Goal: Task Accomplishment & Management: Use online tool/utility

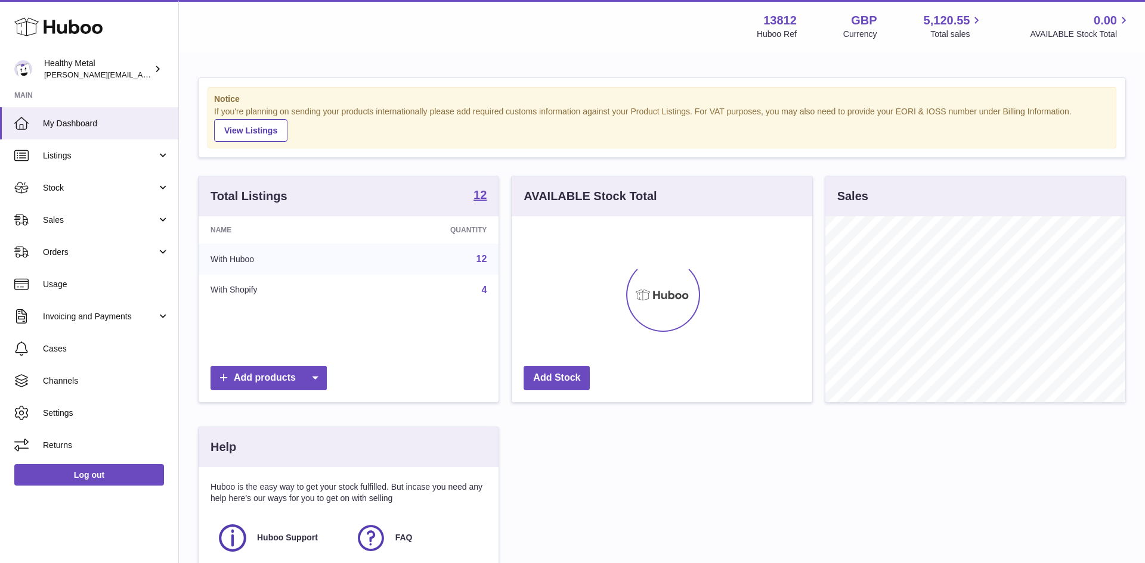
scroll to position [186, 301]
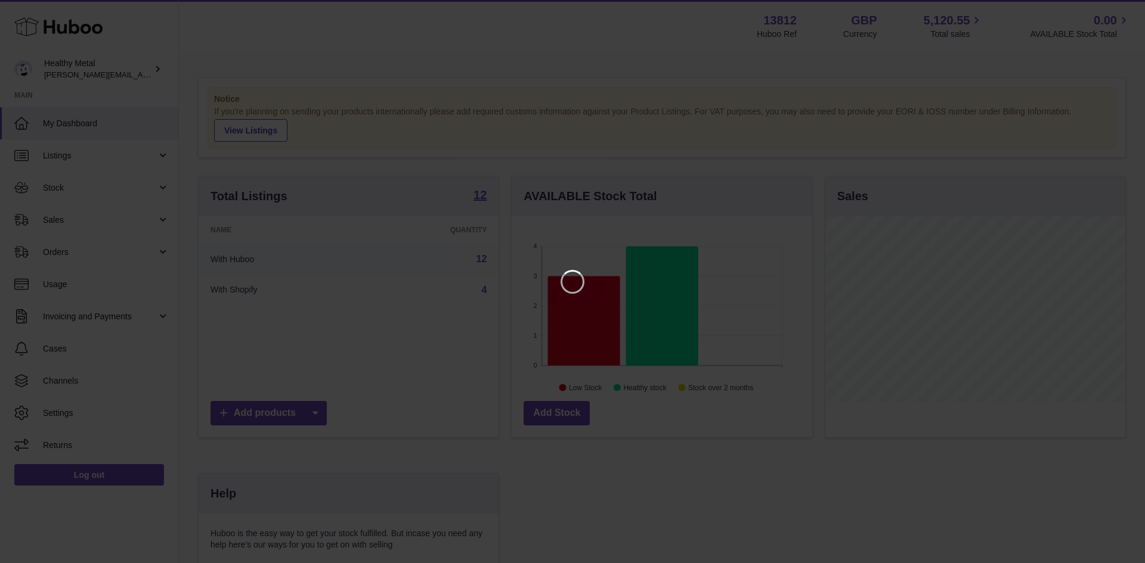
click at [1022, 95] on iframe at bounding box center [572, 282] width 1097 height 516
click at [1112, 10] on icon "Close" at bounding box center [1114, 11] width 14 height 14
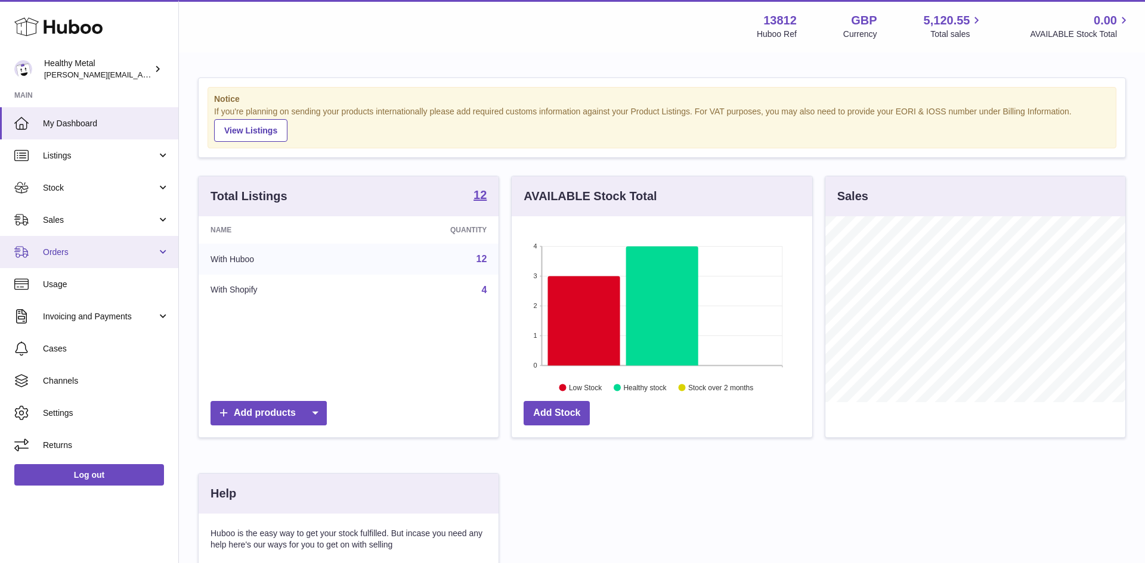
click at [134, 253] on span "Orders" at bounding box center [100, 252] width 114 height 11
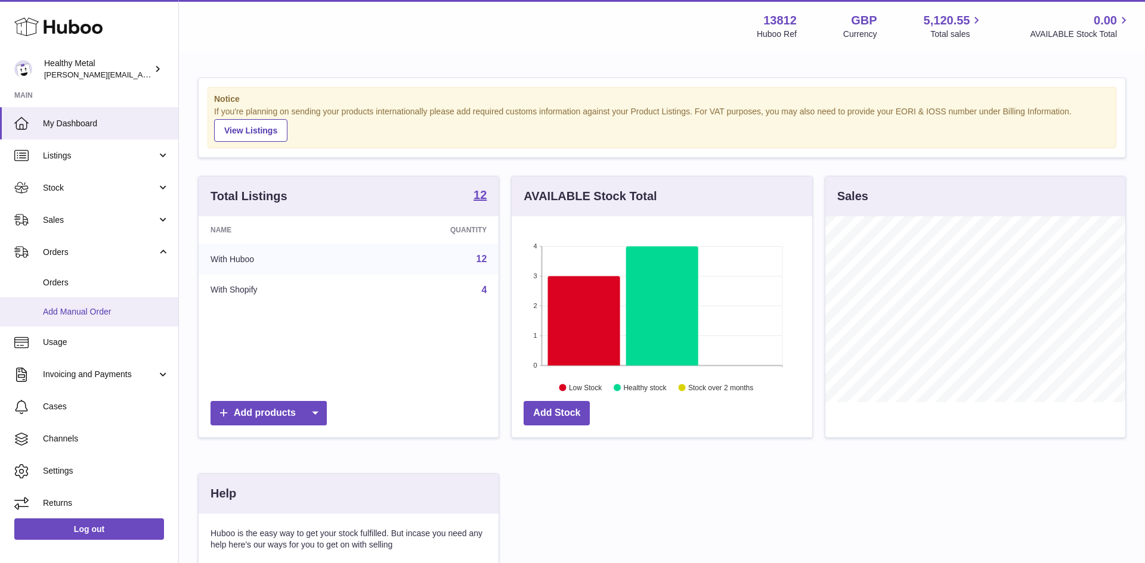
click at [144, 314] on span "Add Manual Order" at bounding box center [106, 311] width 126 height 11
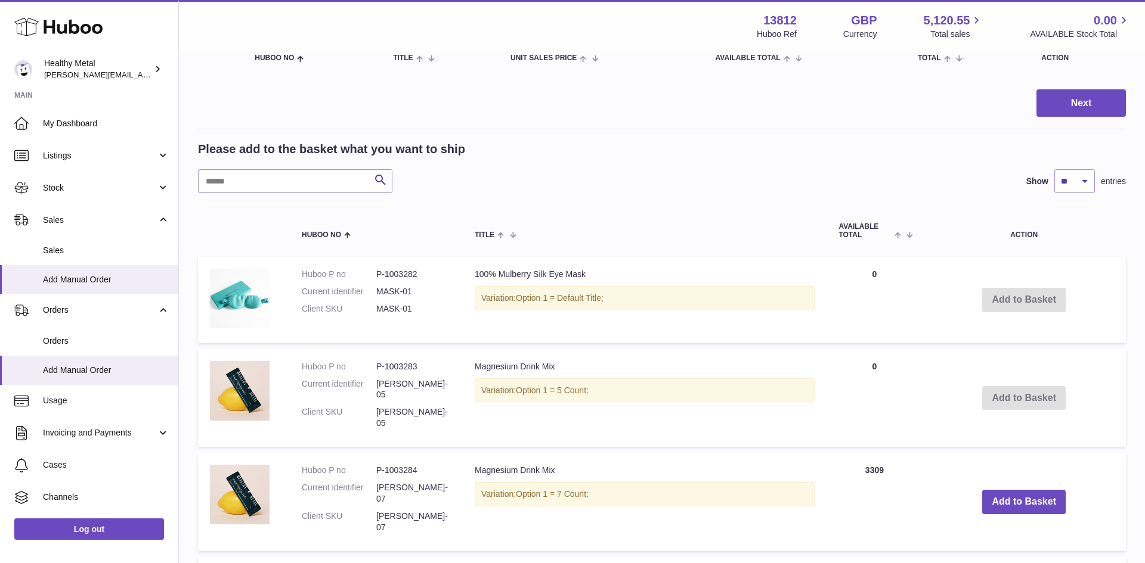
scroll to position [159, 0]
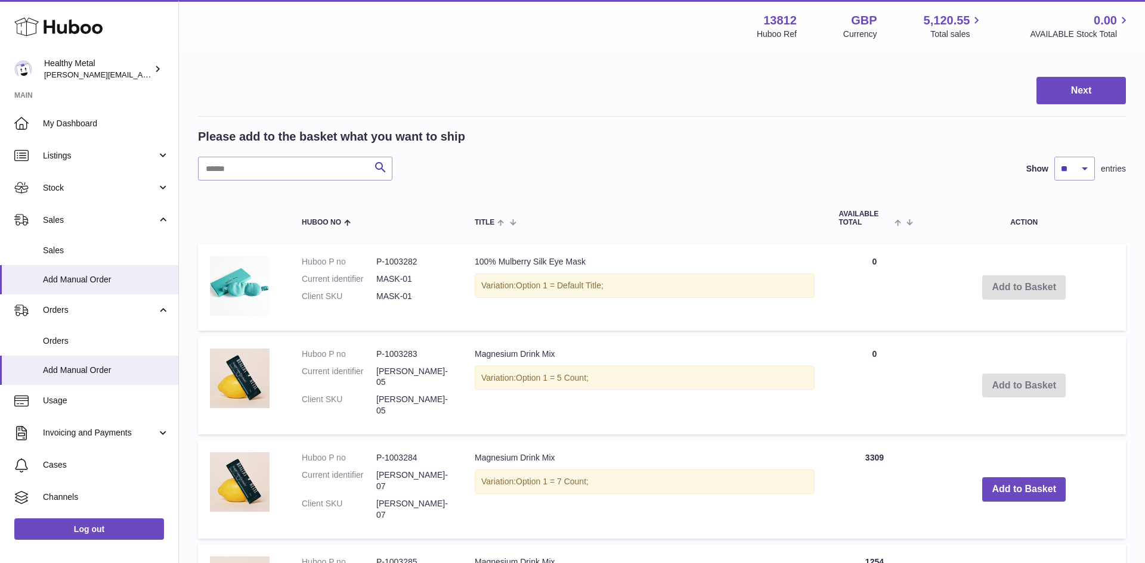
click at [1035, 380] on td "Add to Basket" at bounding box center [1024, 386] width 204 height 98
click at [1066, 354] on td "Add to Basket" at bounding box center [1024, 386] width 204 height 98
click at [1055, 380] on td "Add to Basket" at bounding box center [1024, 386] width 204 height 98
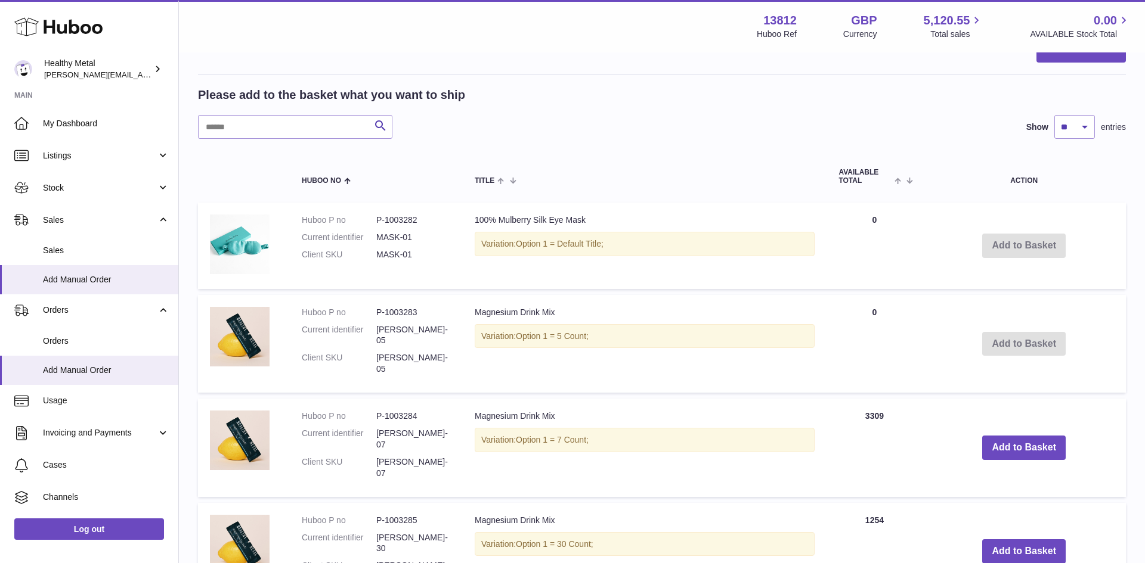
scroll to position [201, 0]
click at [1059, 339] on td "Add to Basket" at bounding box center [1024, 344] width 204 height 98
